Goal: Task Accomplishment & Management: Use online tool/utility

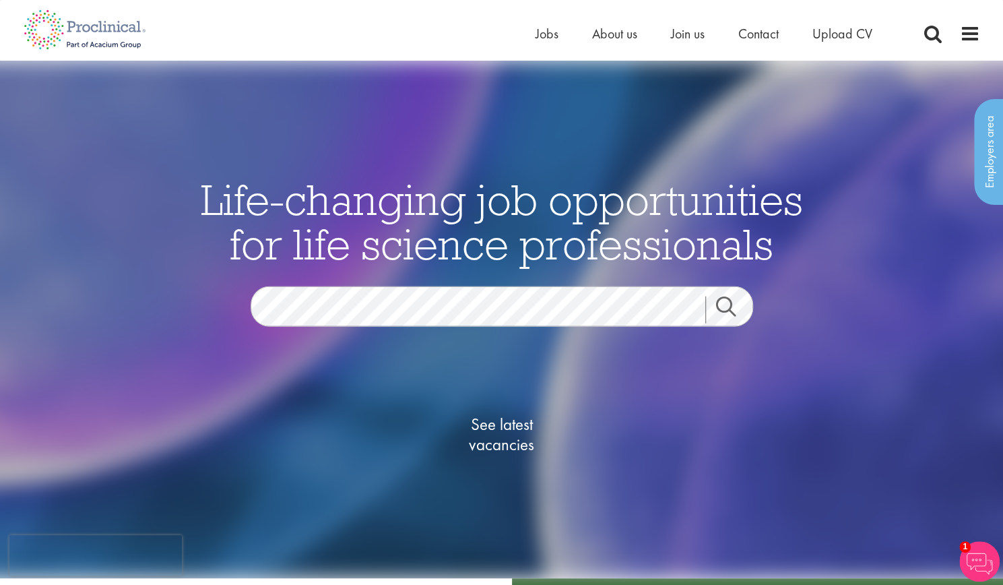
click at [724, 301] on link "Search" at bounding box center [734, 309] width 58 height 27
click at [508, 444] on span "See latest vacancies" at bounding box center [502, 434] width 135 height 40
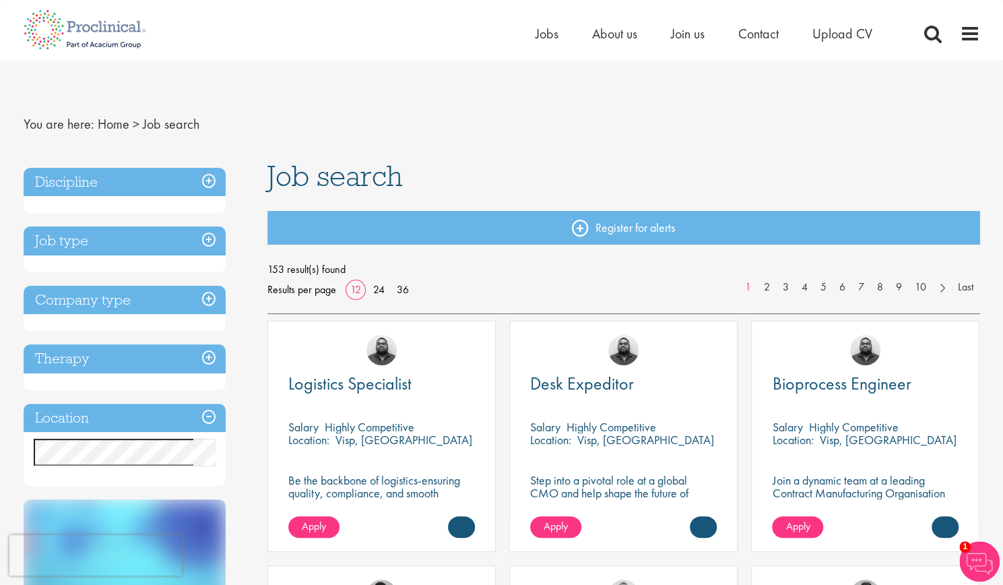
click at [147, 398] on div "Discipline Biometrics (9) - + Statistics (6) Data Management (1) Programming (2…" at bounding box center [125, 327] width 202 height 319
click at [213, 426] on h3 "Location" at bounding box center [125, 418] width 202 height 29
click at [203, 414] on h3 "Location" at bounding box center [125, 418] width 202 height 29
click at [149, 407] on h3 "Location" at bounding box center [125, 418] width 202 height 29
click at [203, 417] on h3 "Location" at bounding box center [125, 418] width 202 height 29
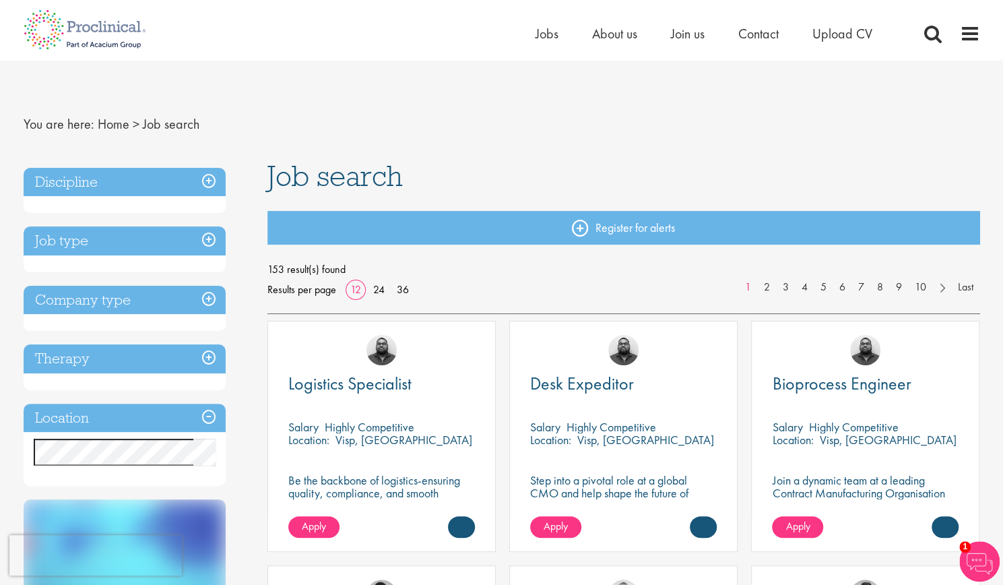
click at [197, 373] on div "Therapy Analgesics & Anaesthetics (4) Animal Health (2) Cardiovascular (13) Der…" at bounding box center [125, 367] width 202 height 46
click at [163, 176] on h3 "Discipline" at bounding box center [125, 182] width 202 height 29
click at [203, 185] on h3 "Discipline" at bounding box center [125, 182] width 202 height 29
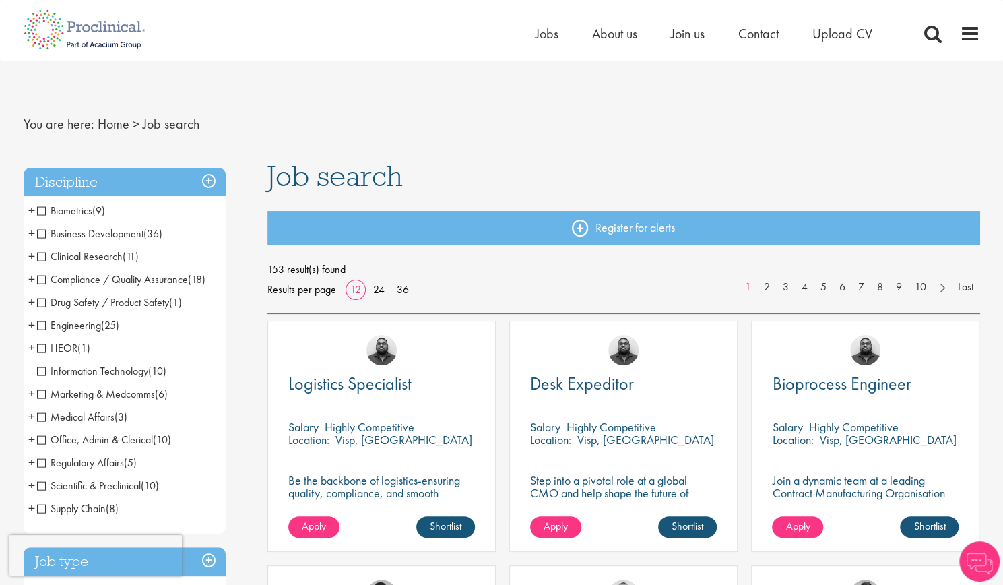
click at [210, 177] on h3 "Discipline" at bounding box center [125, 182] width 202 height 29
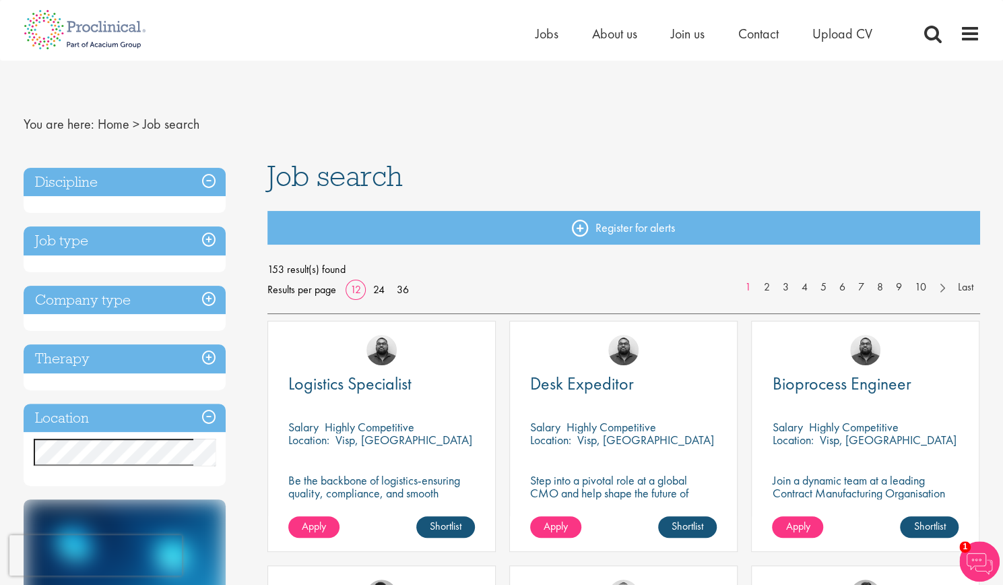
click at [210, 420] on h3 "Location" at bounding box center [125, 418] width 202 height 29
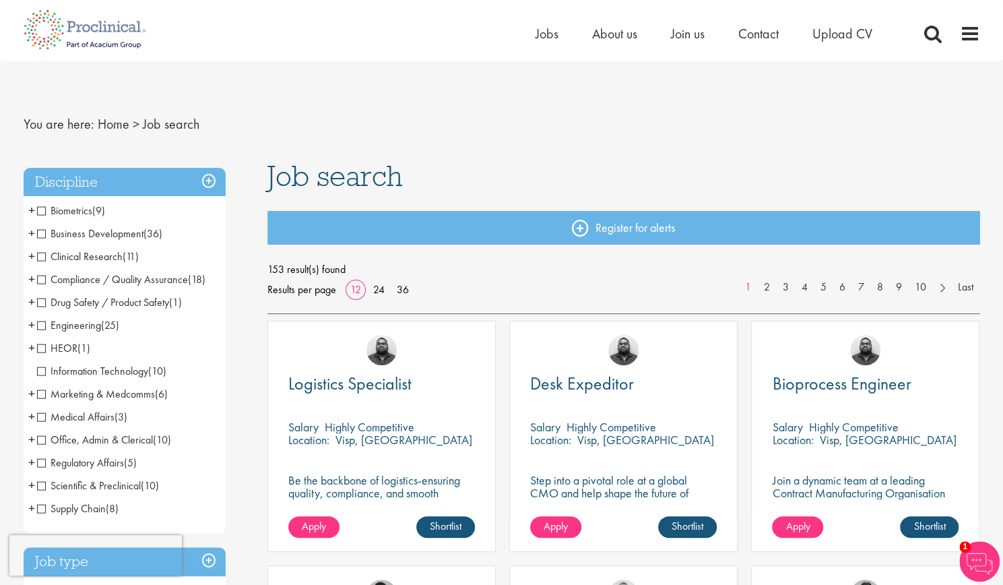
click at [180, 184] on h3 "Discipline" at bounding box center [125, 182] width 202 height 29
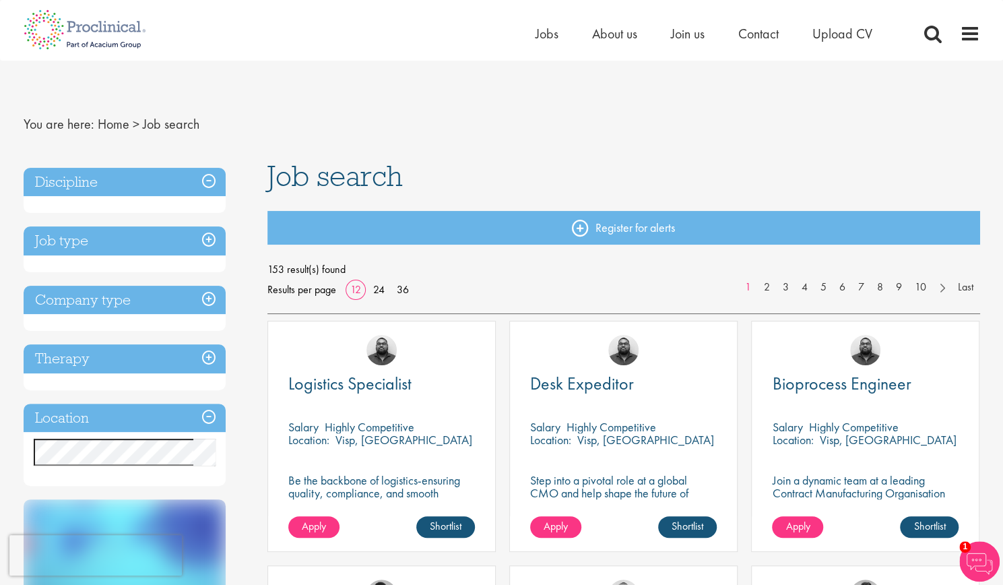
click at [169, 251] on h3 "Job type" at bounding box center [125, 240] width 202 height 29
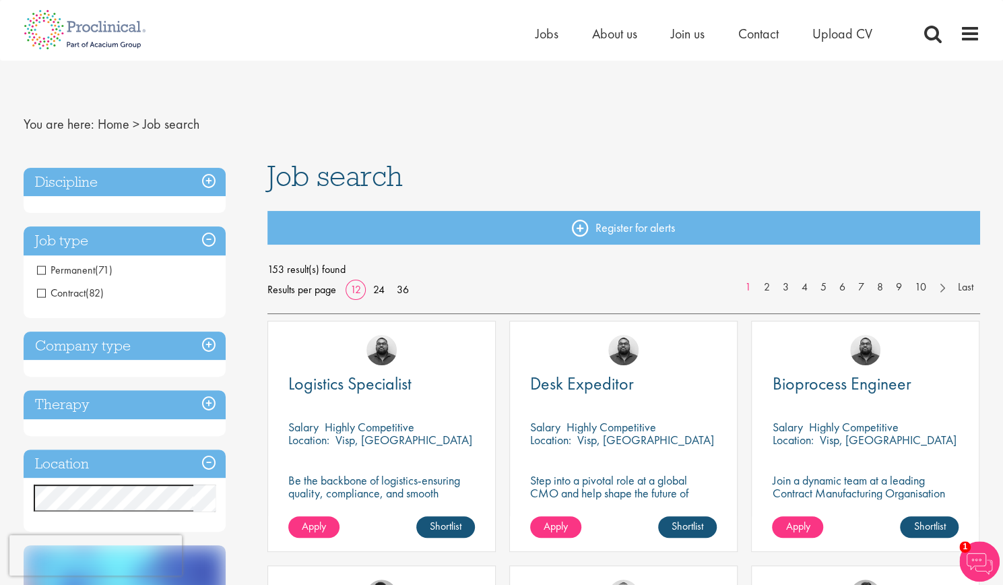
click at [158, 241] on h3 "Job type" at bounding box center [125, 240] width 202 height 29
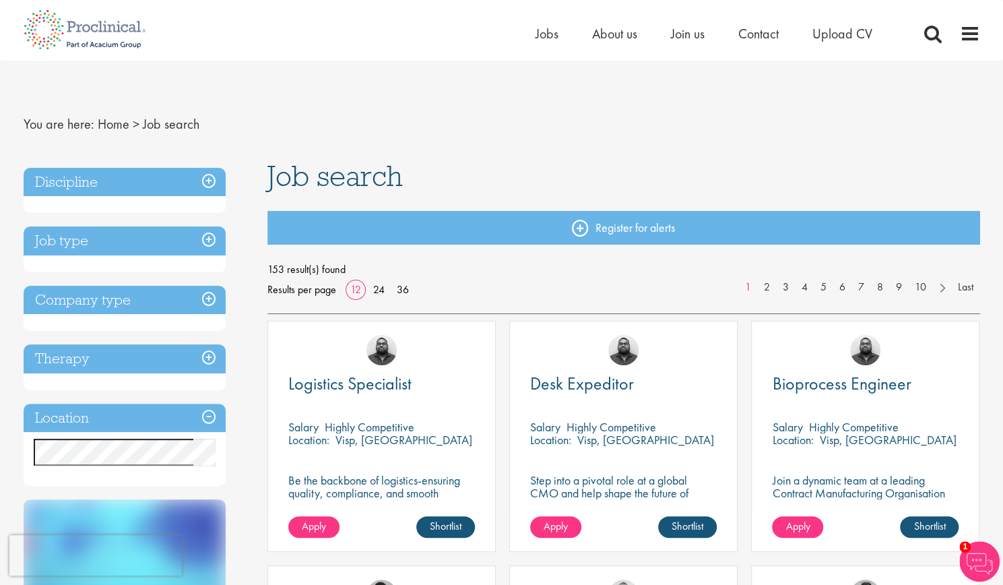
click at [148, 294] on h3 "Company type" at bounding box center [125, 300] width 202 height 29
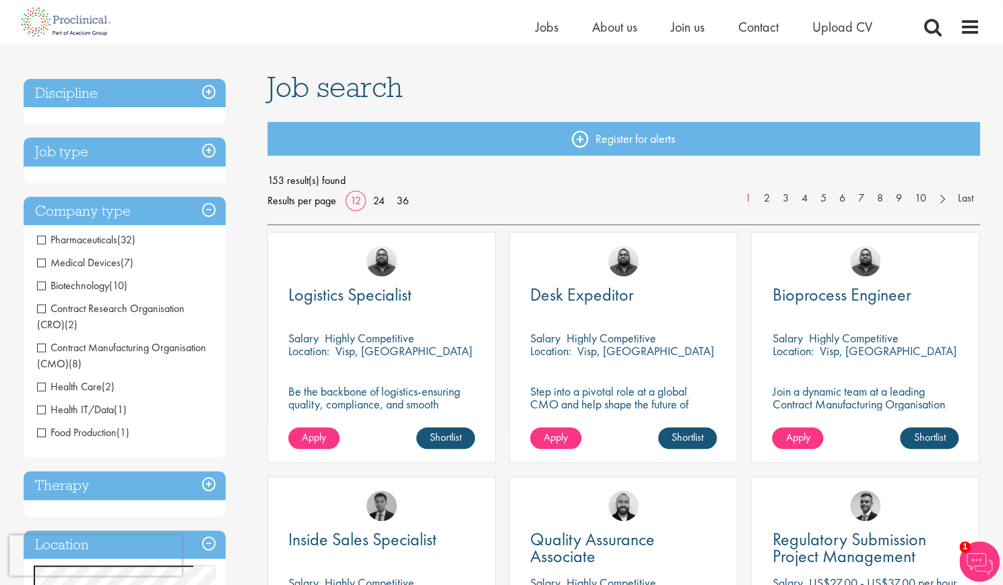
scroll to position [84, 0]
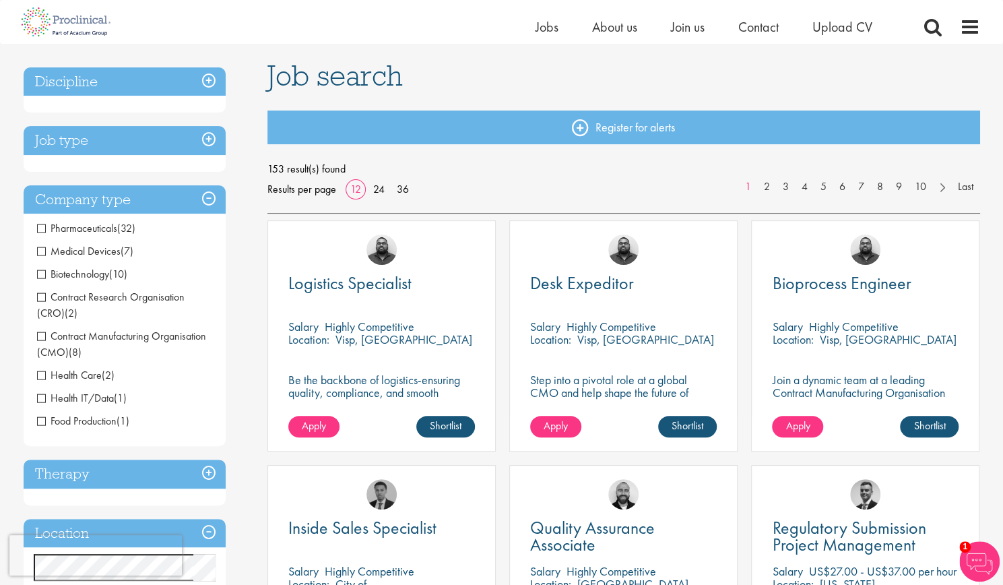
click at [121, 255] on span "(7)" at bounding box center [127, 251] width 13 height 14
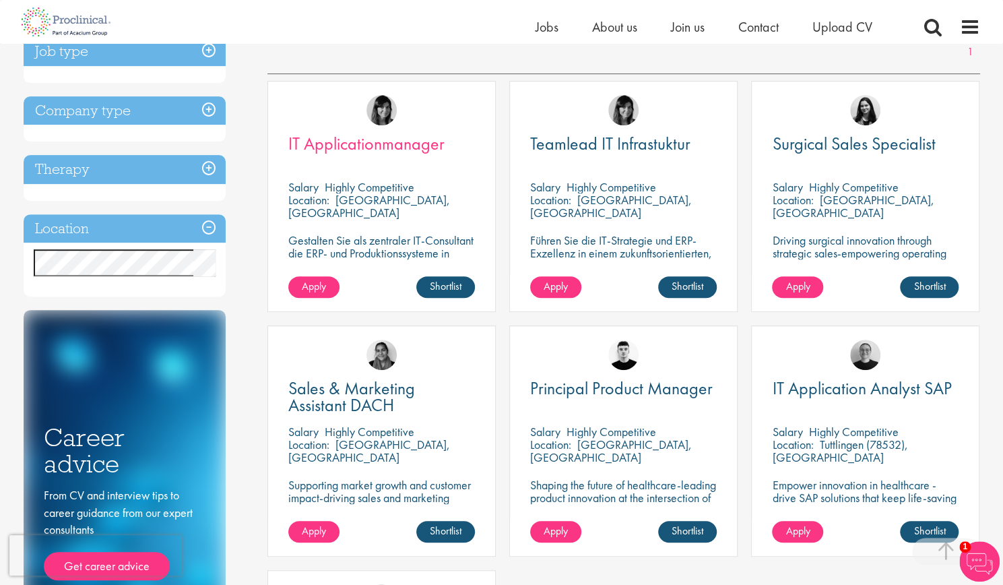
scroll to position [220, 0]
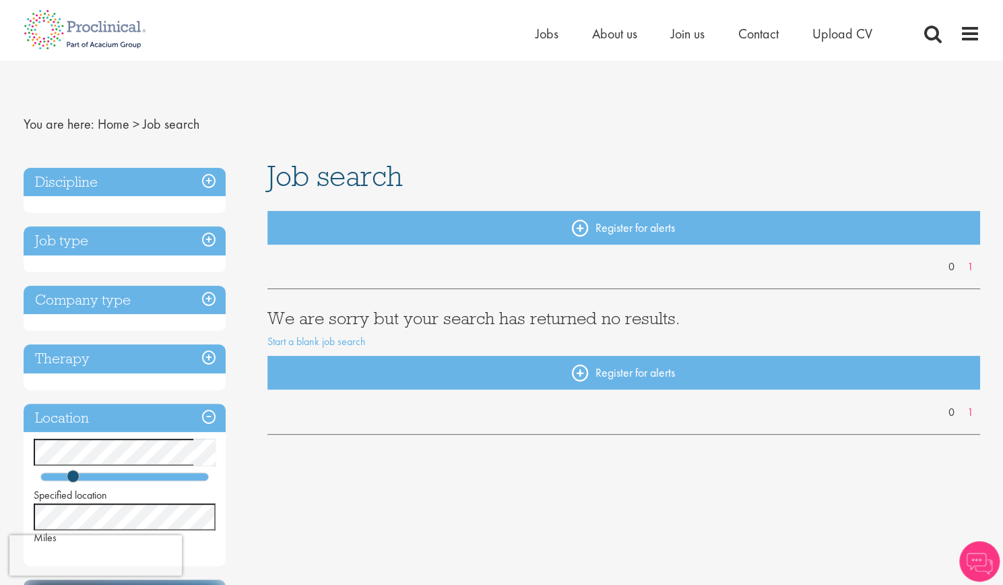
click at [136, 187] on h3 "Discipline" at bounding box center [125, 182] width 202 height 29
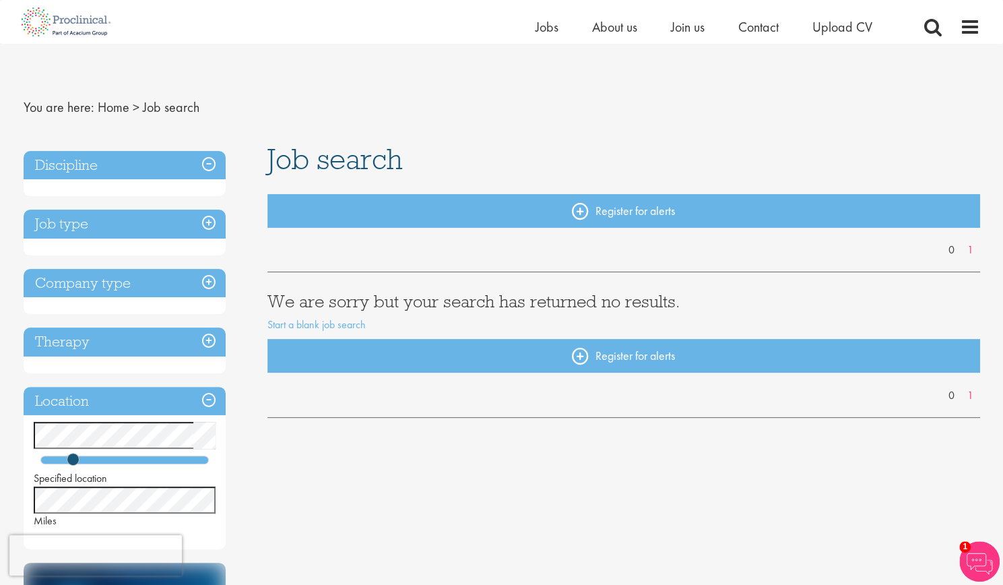
scroll to position [128, 0]
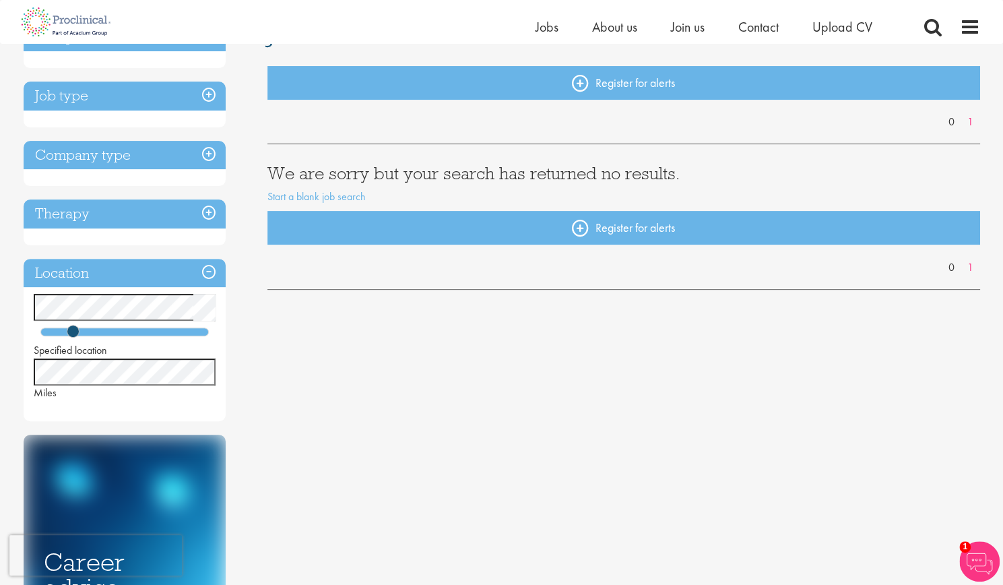
click at [210, 284] on h3 "Location" at bounding box center [125, 273] width 202 height 29
drag, startPoint x: 77, startPoint y: 338, endPoint x: 189, endPoint y: 346, distance: 112.1
click at [189, 346] on div "Specified location Miles" at bounding box center [125, 347] width 202 height 106
click at [168, 344] on div "Specified location Miles" at bounding box center [125, 372] width 182 height 58
drag, startPoint x: 63, startPoint y: 327, endPoint x: 136, endPoint y: 339, distance: 73.8
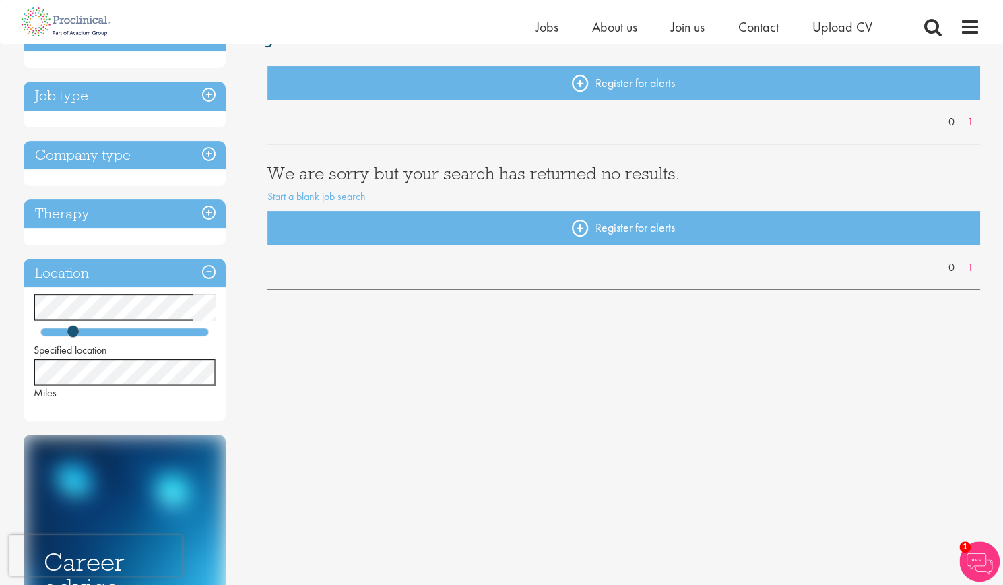
click at [136, 339] on div "Specified location Miles" at bounding box center [125, 347] width 202 height 106
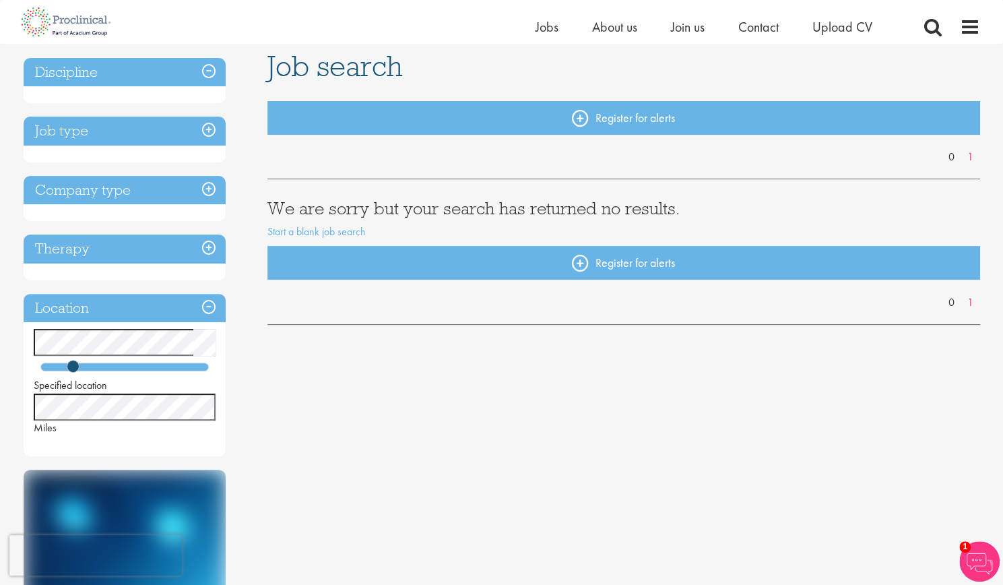
scroll to position [84, 0]
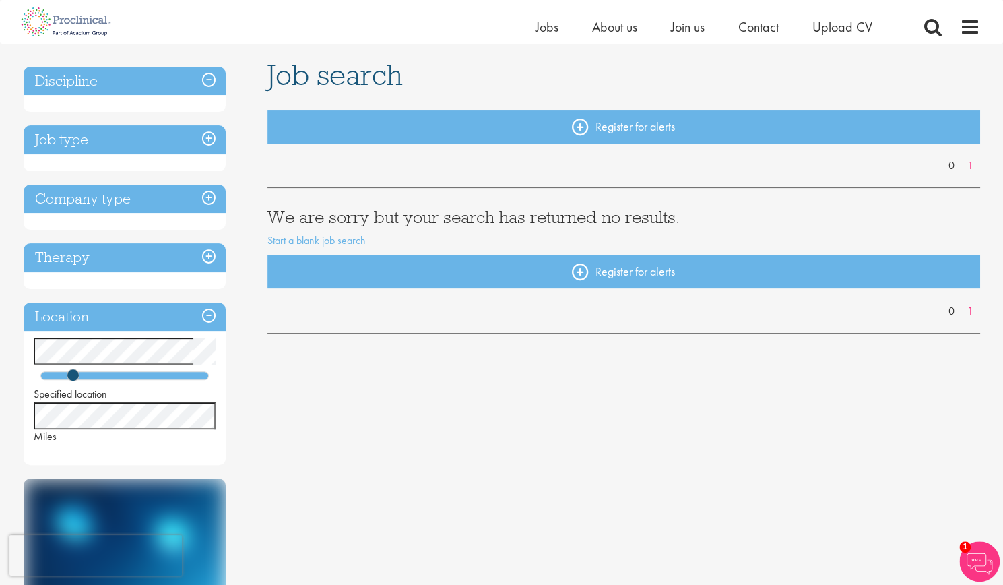
click at [181, 257] on h3 "Therapy" at bounding box center [125, 257] width 202 height 29
click at [151, 192] on h3 "Company type" at bounding box center [125, 199] width 202 height 29
click at [131, 147] on h3 "Job type" at bounding box center [125, 139] width 202 height 29
click at [131, 82] on h3 "Discipline" at bounding box center [125, 81] width 202 height 29
